Goal: Task Accomplishment & Management: Use online tool/utility

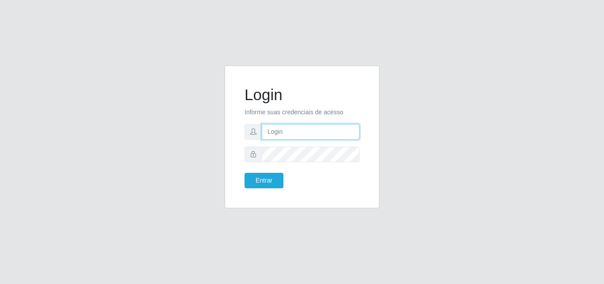
drag, startPoint x: 0, startPoint y: 0, endPoint x: 284, endPoint y: 134, distance: 314.2
click at [284, 134] on input "text" at bounding box center [311, 131] width 98 height 15
type input "ana@saullus"
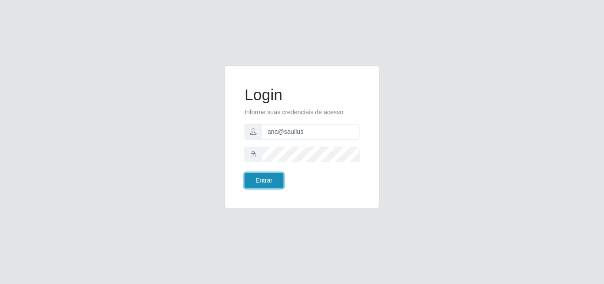
click at [274, 175] on button "Entrar" at bounding box center [264, 180] width 39 height 15
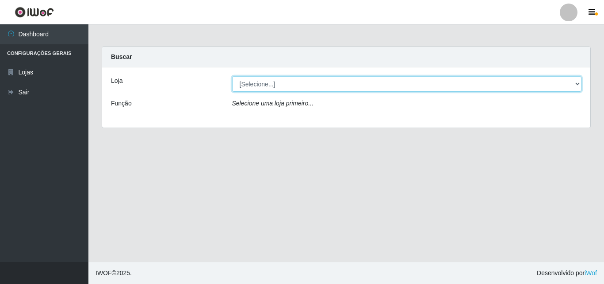
click at [579, 88] on select "[Selecione...] Saullus Supermercados" at bounding box center [407, 83] width 350 height 15
select select "423"
click at [232, 76] on select "[Selecione...] Saullus Supermercados" at bounding box center [407, 83] width 350 height 15
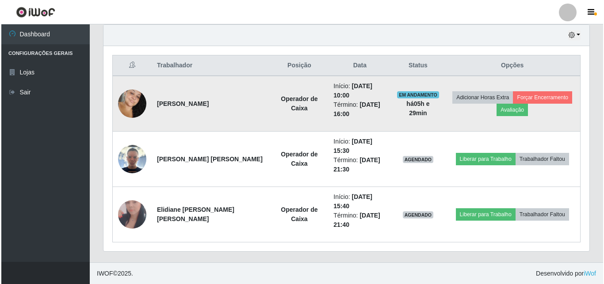
scroll to position [312, 0]
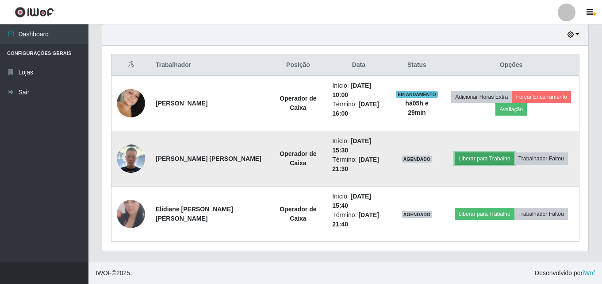
click at [480, 157] on button "Liberar para Trabalho" at bounding box center [485, 158] width 60 height 12
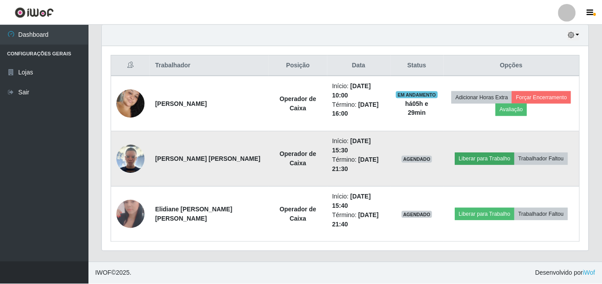
scroll to position [184, 482]
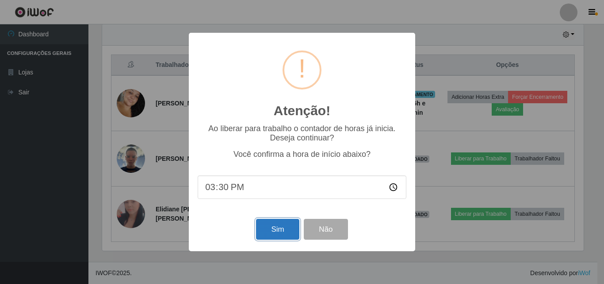
click at [279, 233] on button "Sim" at bounding box center [277, 229] width 43 height 21
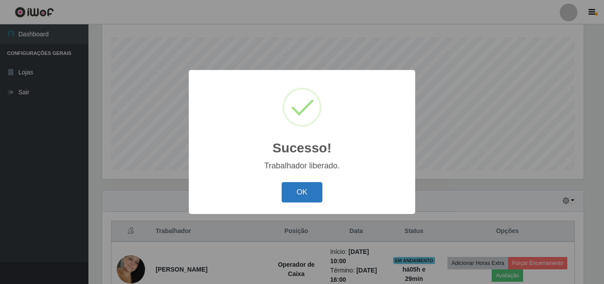
click at [311, 193] on button "OK" at bounding box center [302, 192] width 41 height 21
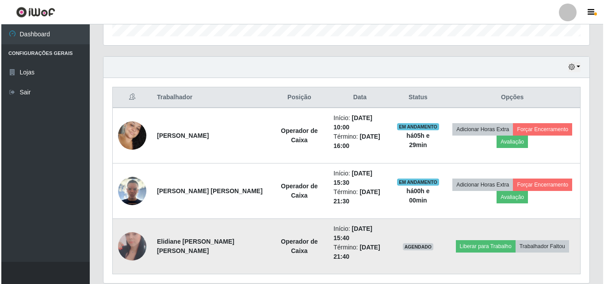
scroll to position [312, 0]
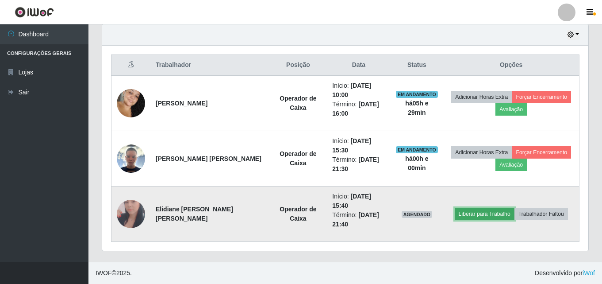
click at [480, 219] on button "Liberar para Trabalho" at bounding box center [485, 213] width 60 height 12
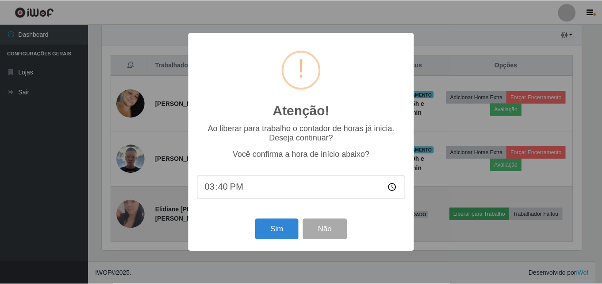
scroll to position [184, 482]
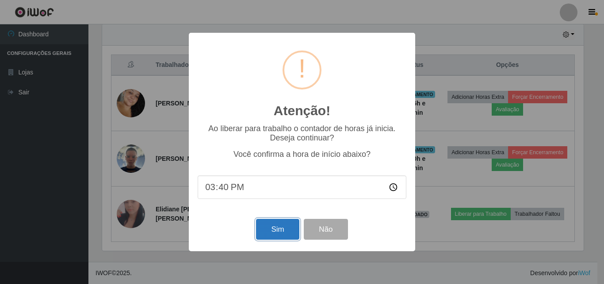
click at [286, 226] on button "Sim" at bounding box center [277, 229] width 43 height 21
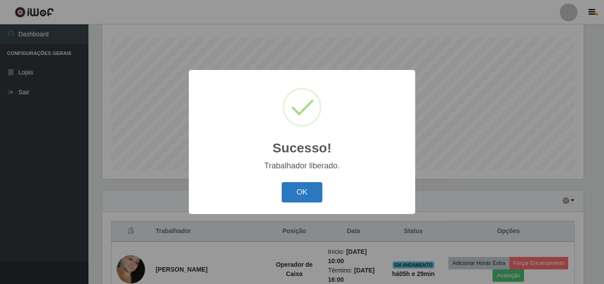
click at [309, 197] on button "OK" at bounding box center [302, 192] width 41 height 21
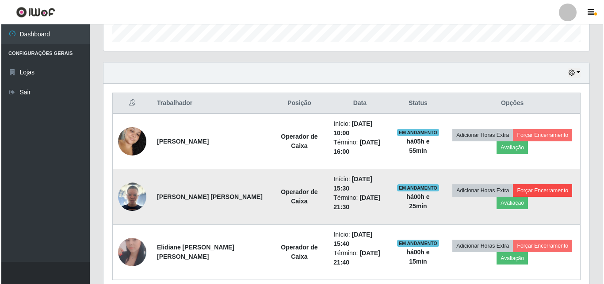
scroll to position [312, 0]
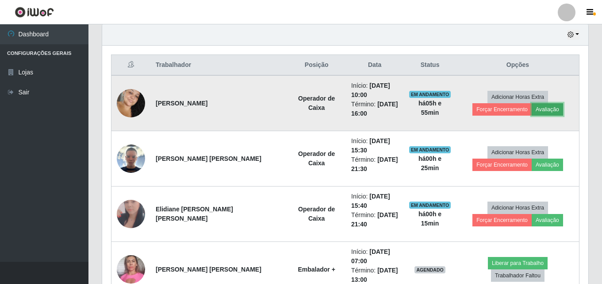
click at [532, 110] on button "Avaliação" at bounding box center [547, 109] width 31 height 12
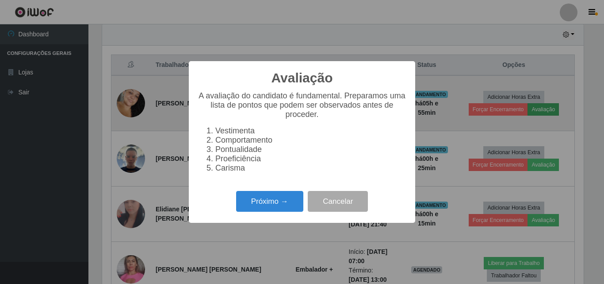
scroll to position [184, 482]
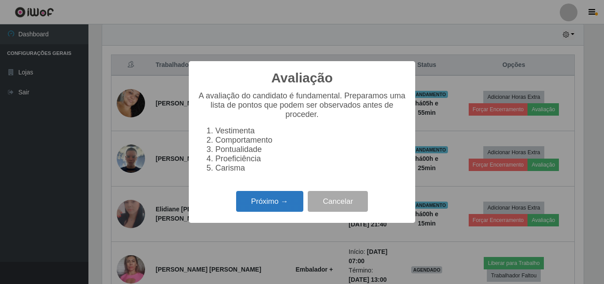
click at [276, 211] on button "Próximo →" at bounding box center [269, 201] width 67 height 21
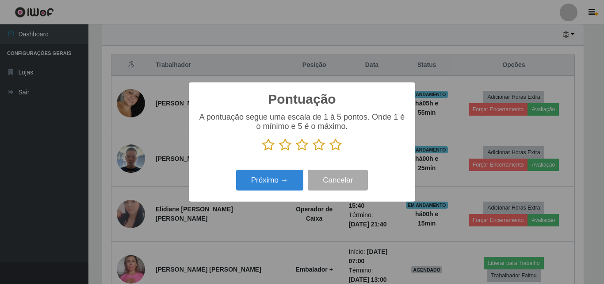
scroll to position [442165, 441867]
click at [332, 146] on icon at bounding box center [336, 144] width 12 height 13
click at [330, 151] on input "radio" at bounding box center [330, 151] width 0 height 0
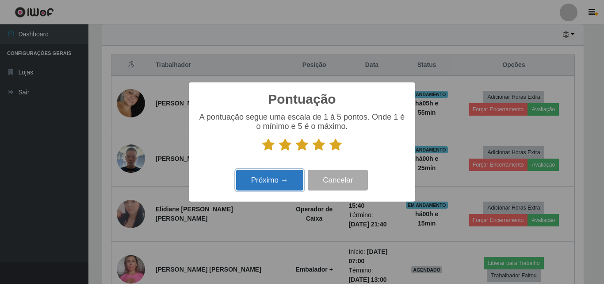
click at [288, 186] on button "Próximo →" at bounding box center [269, 179] width 67 height 21
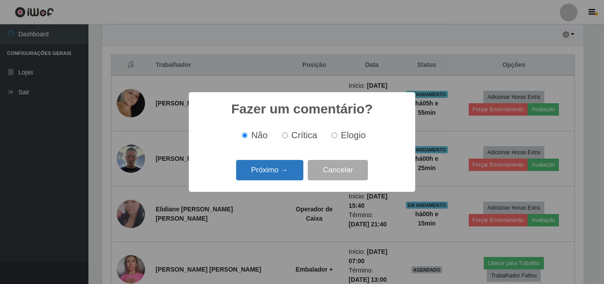
click at [281, 180] on button "Próximo →" at bounding box center [269, 170] width 67 height 21
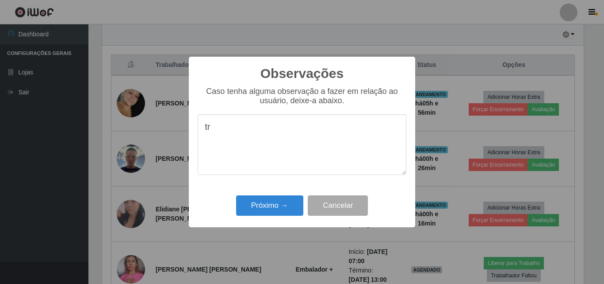
type textarea "t"
type textarea "excelente profissional"
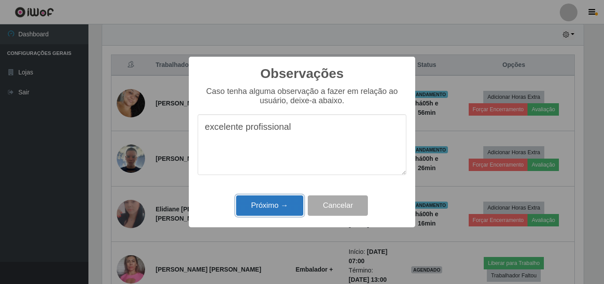
click at [265, 213] on button "Próximo →" at bounding box center [269, 205] width 67 height 21
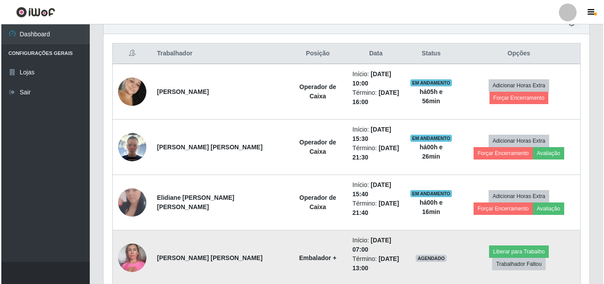
scroll to position [312, 0]
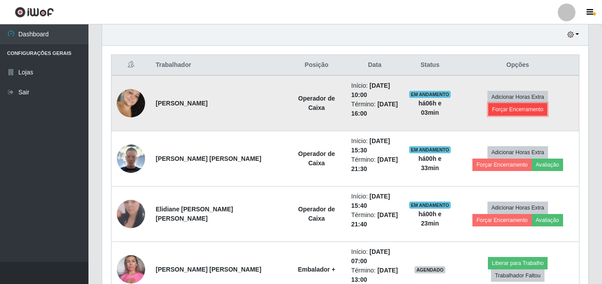
click at [544, 103] on button "Forçar Encerramento" at bounding box center [517, 109] width 59 height 12
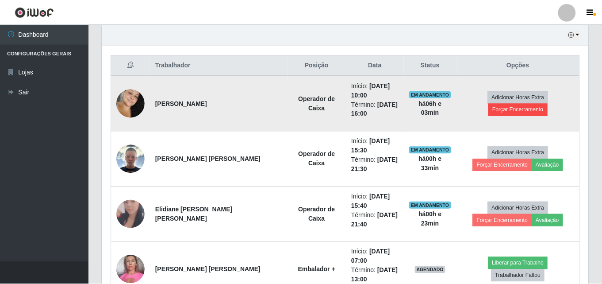
scroll to position [184, 482]
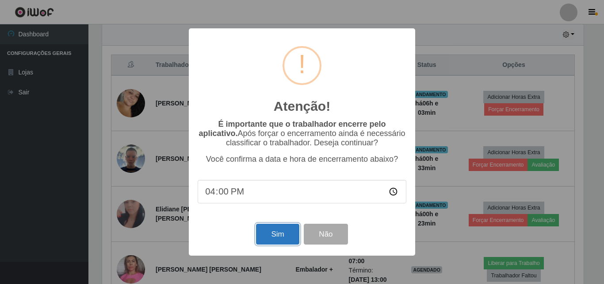
click at [269, 242] on button "Sim" at bounding box center [277, 233] width 43 height 21
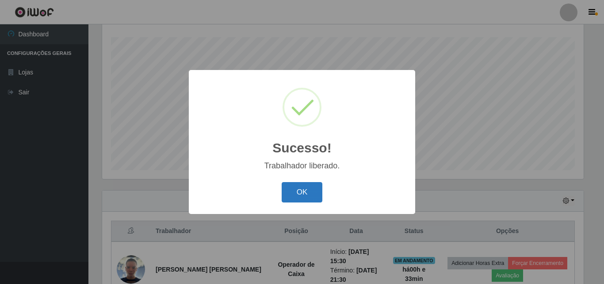
click at [297, 199] on button "OK" at bounding box center [302, 192] width 41 height 21
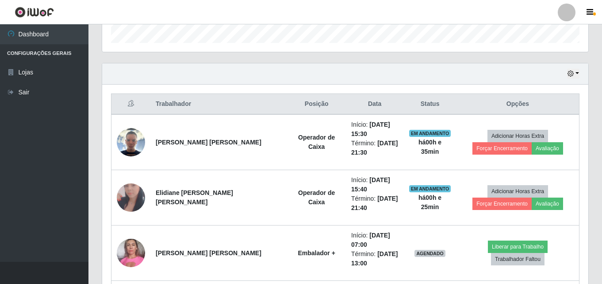
scroll to position [368, 0]
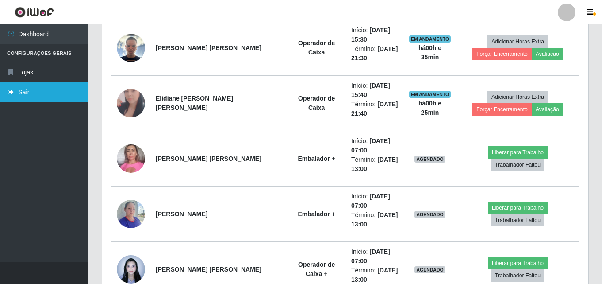
click at [62, 89] on link "Sair" at bounding box center [44, 92] width 88 height 20
